Goal: Find specific page/section: Find specific page/section

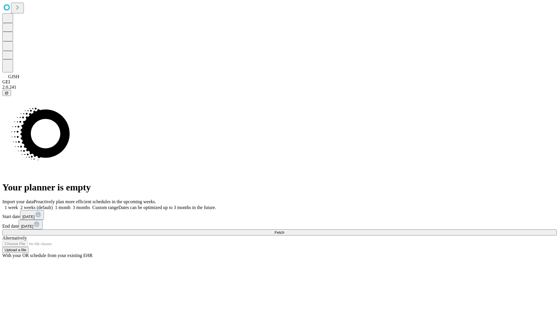
click at [284, 230] on span "Fetch" at bounding box center [279, 232] width 10 height 4
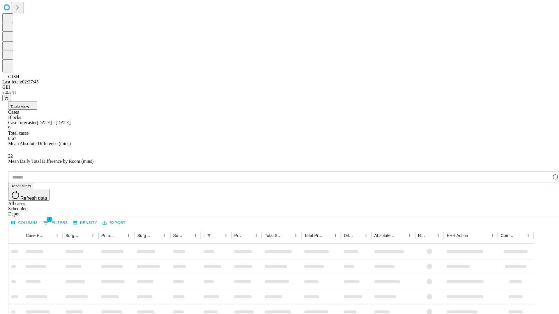
click at [544, 212] on div "Depot" at bounding box center [285, 214] width 554 height 5
